Goal: Task Accomplishment & Management: Use online tool/utility

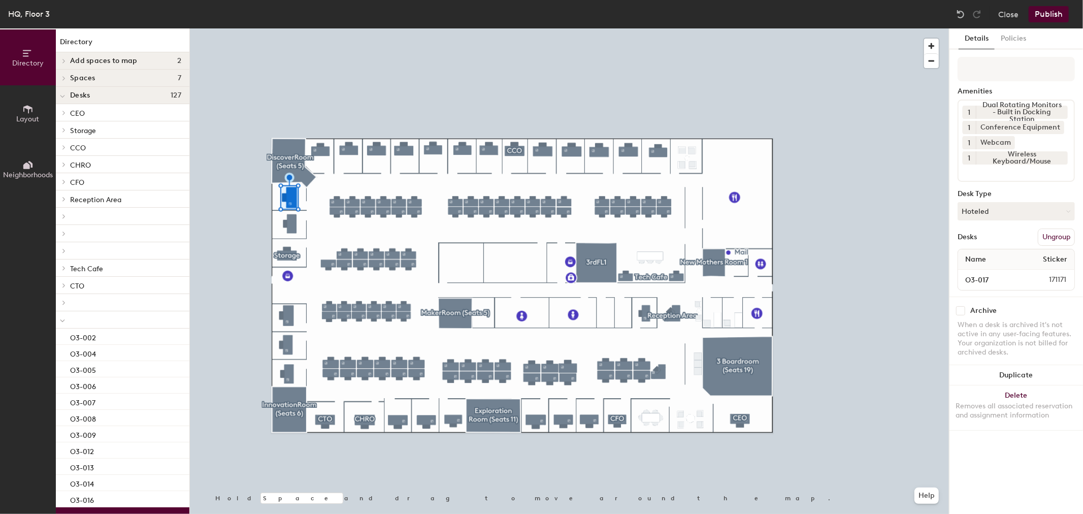
click at [1049, 233] on button "Ungroup" at bounding box center [1055, 236] width 37 height 17
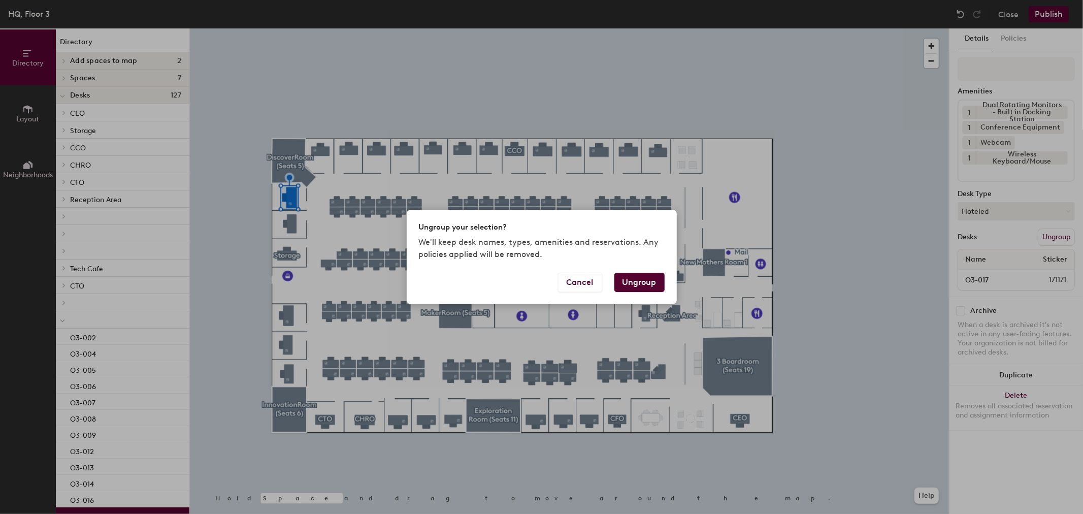
click at [648, 276] on button "Ungroup" at bounding box center [639, 282] width 50 height 19
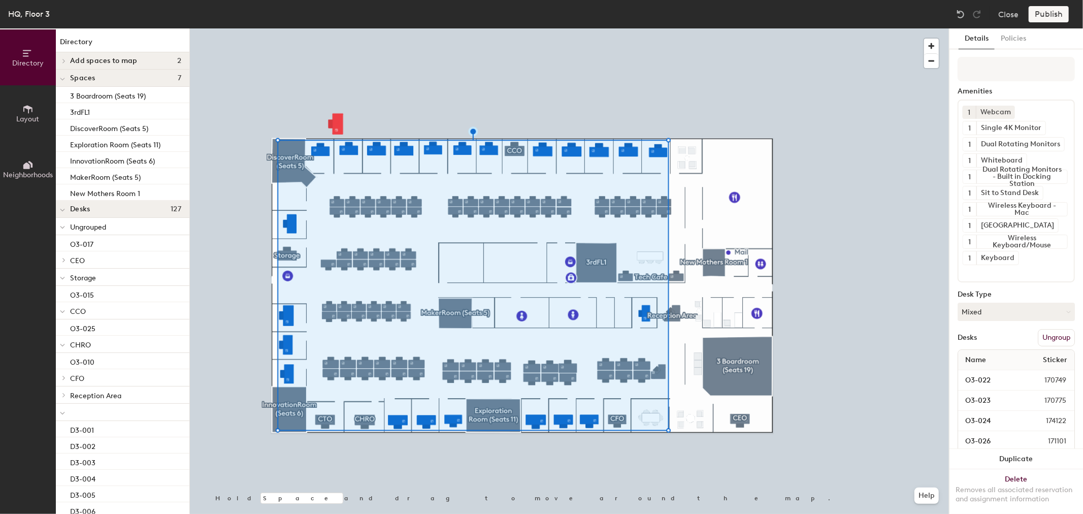
click at [336, 28] on div at bounding box center [569, 28] width 759 height 0
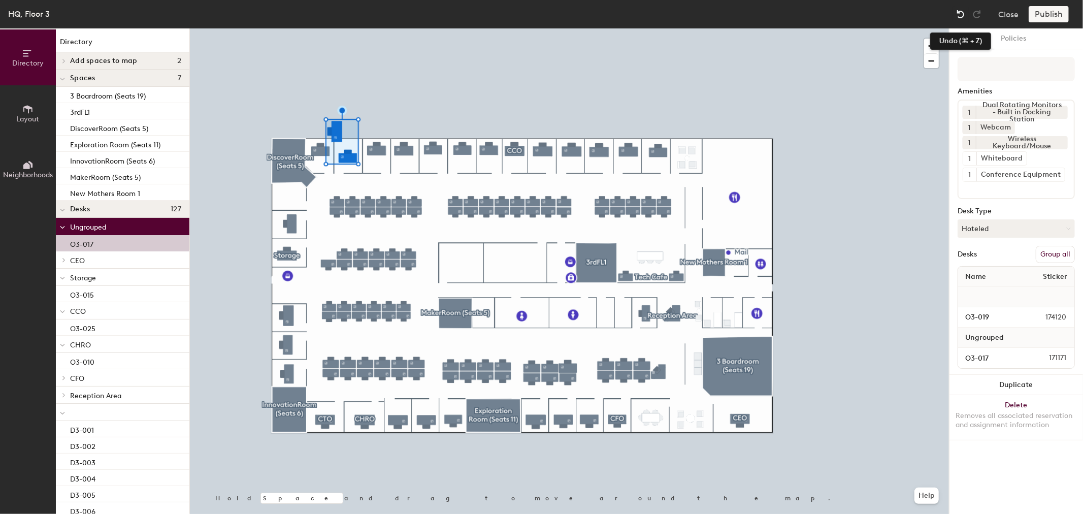
click at [961, 17] on img at bounding box center [960, 14] width 10 height 10
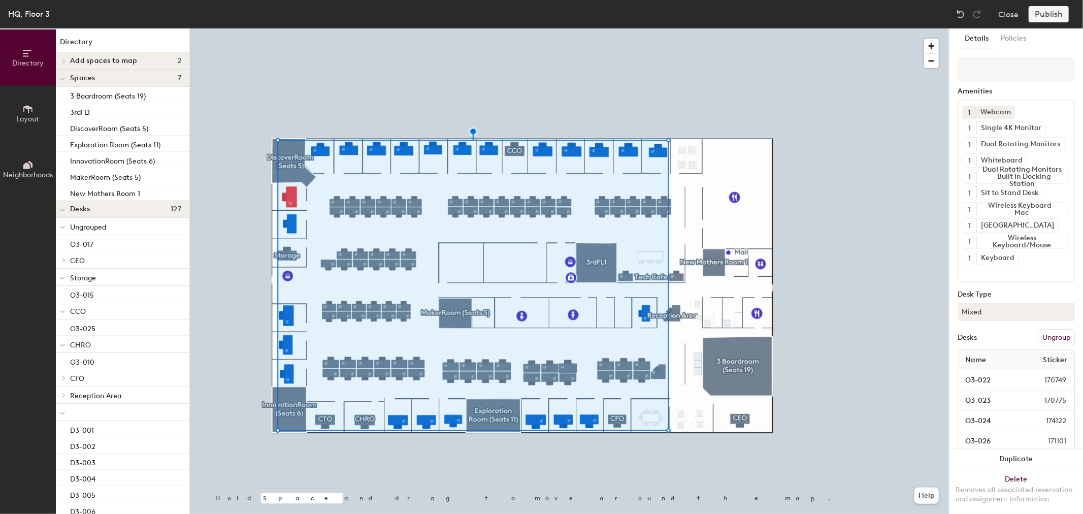
click at [1053, 332] on button "Ungroup" at bounding box center [1055, 337] width 37 height 17
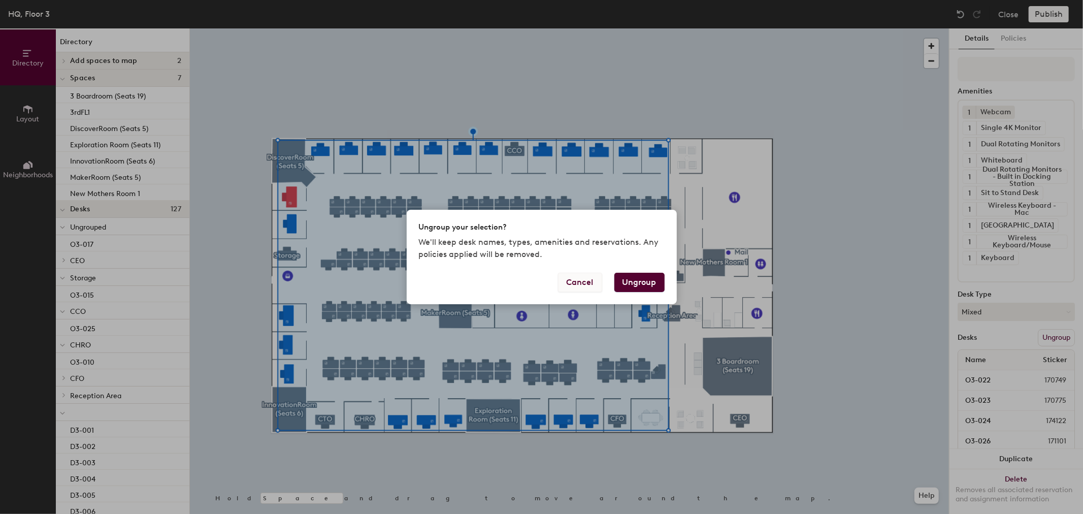
click at [580, 280] on button "Cancel" at bounding box center [580, 282] width 44 height 19
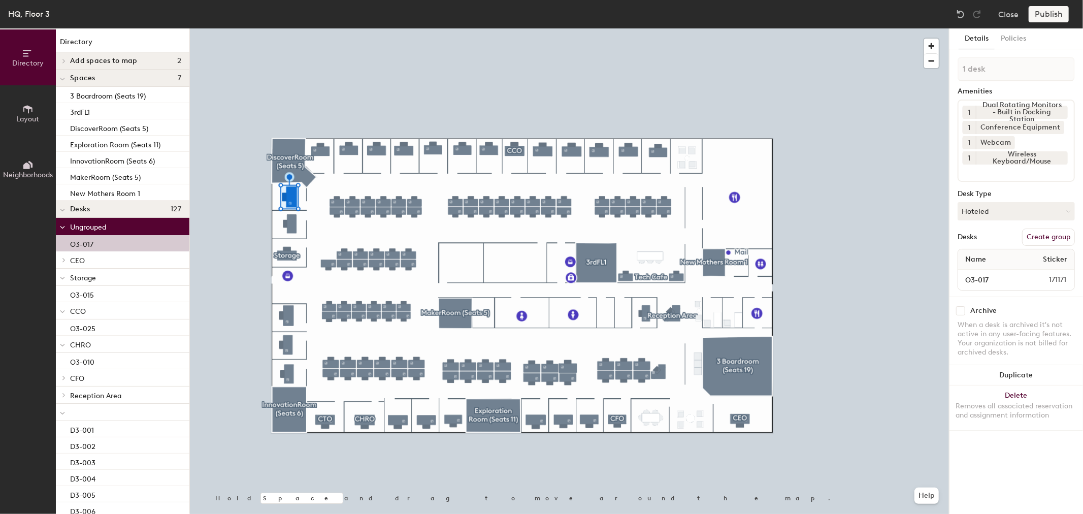
click at [1065, 238] on button "Create group" at bounding box center [1048, 236] width 53 height 17
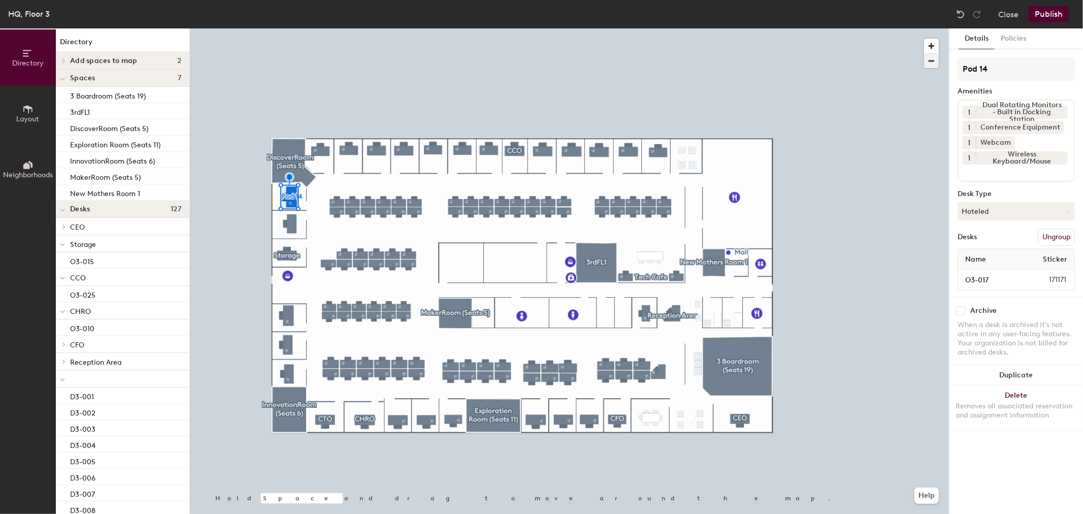
click at [905, 65] on div "Directory Layout Neighborhoods Directory Add spaces to map 2 3rdFlrCollab1 (Sea…" at bounding box center [541, 270] width 1083 height 485
type input "12"
drag, startPoint x: 986, startPoint y: 66, endPoint x: 941, endPoint y: 61, distance: 45.5
click at [941, 61] on div "Directory Layout Neighborhoods Directory Add spaces to map 2 3rdFlrCollab1 (Sea…" at bounding box center [541, 270] width 1083 height 485
type input "O"
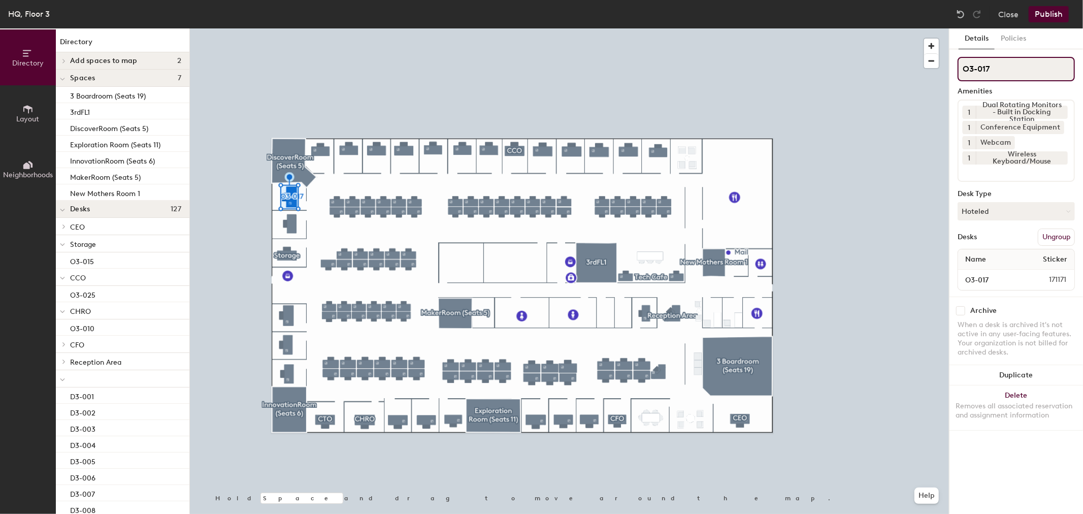
type input "O3-017"
click at [1049, 13] on button "Publish" at bounding box center [1048, 14] width 40 height 16
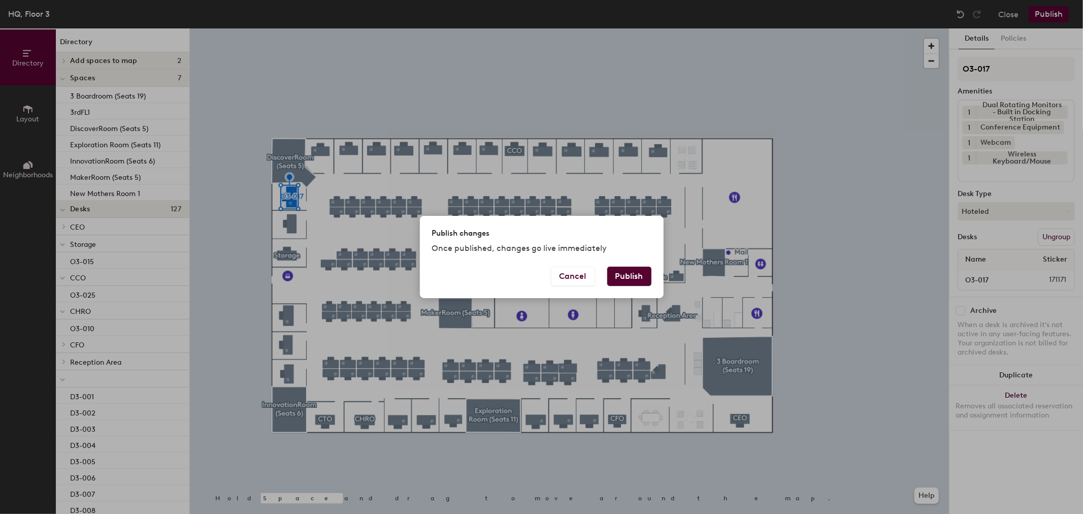
click at [631, 269] on button "Publish" at bounding box center [629, 275] width 44 height 19
